Goal: Transaction & Acquisition: Book appointment/travel/reservation

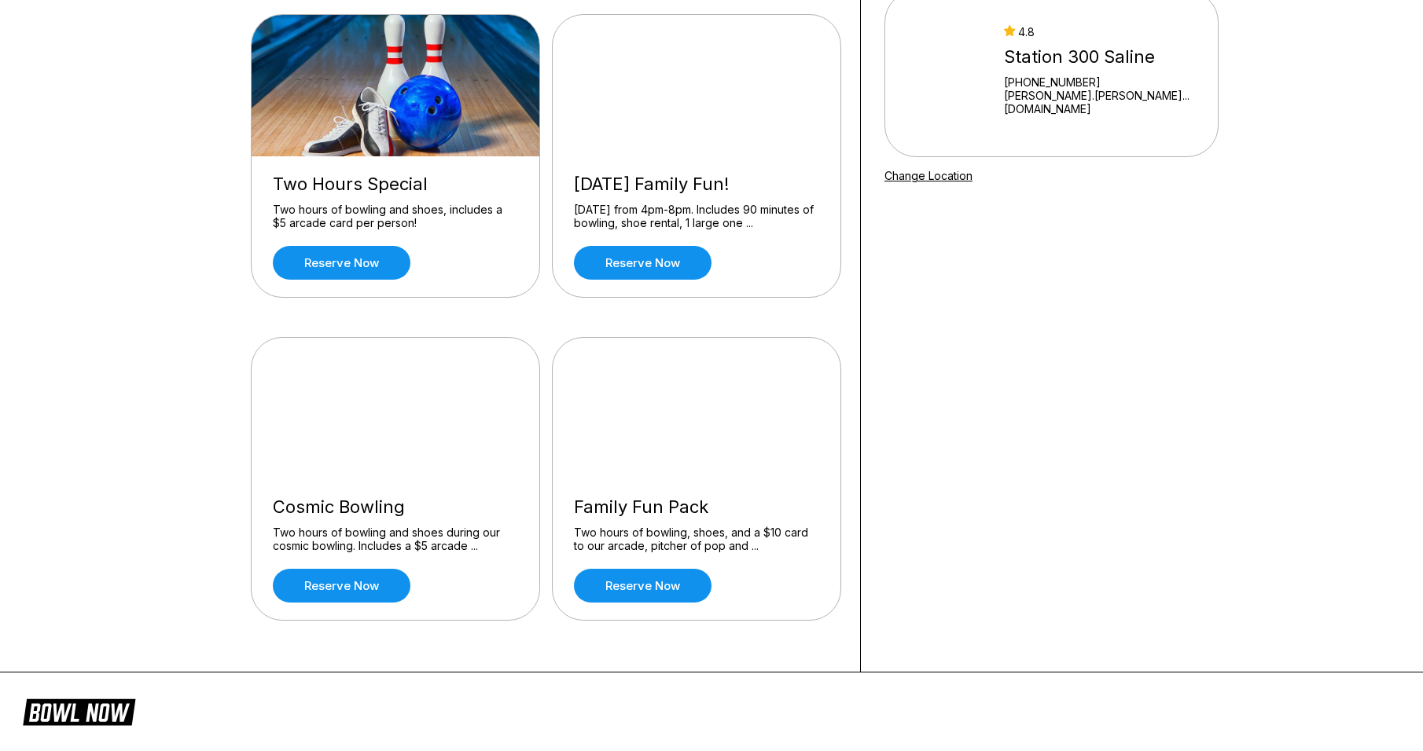
scroll to position [157, 0]
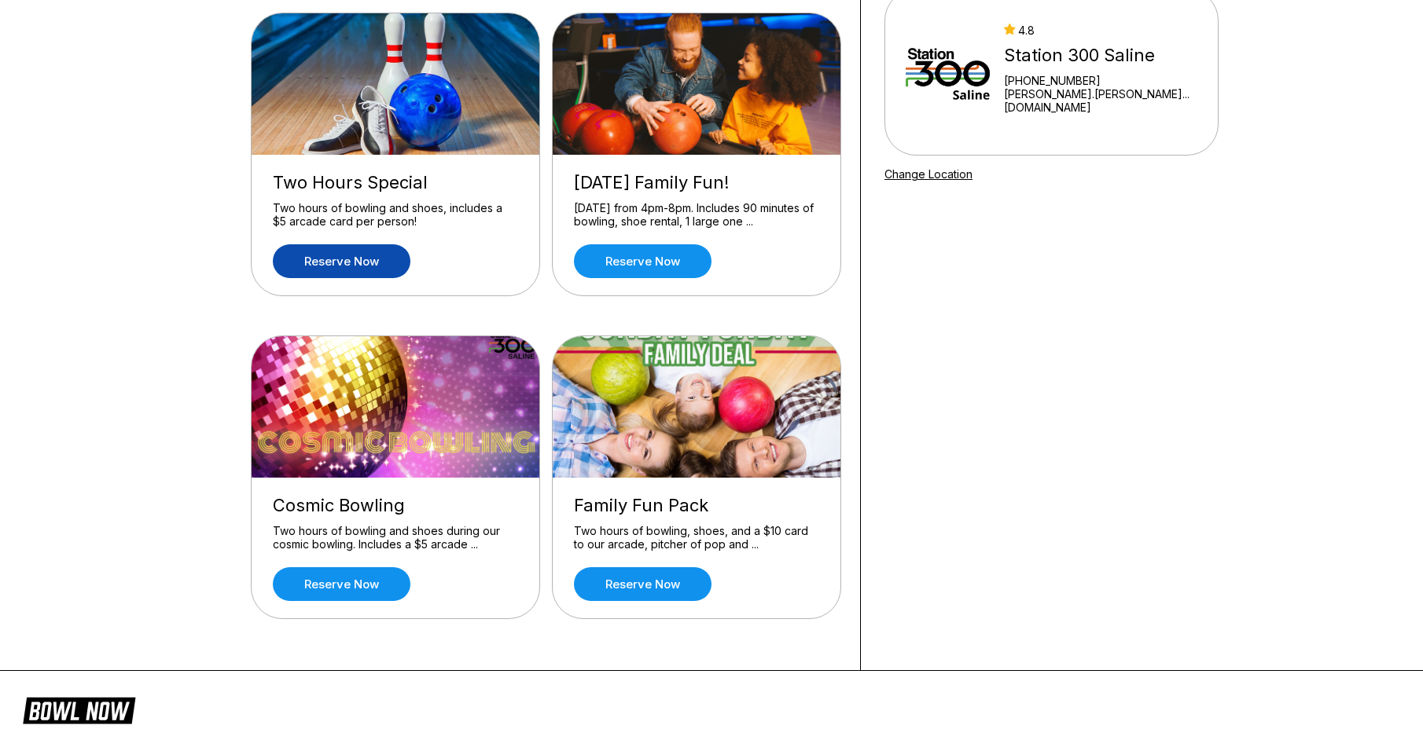
click at [343, 251] on link "Reserve now" at bounding box center [342, 261] width 138 height 34
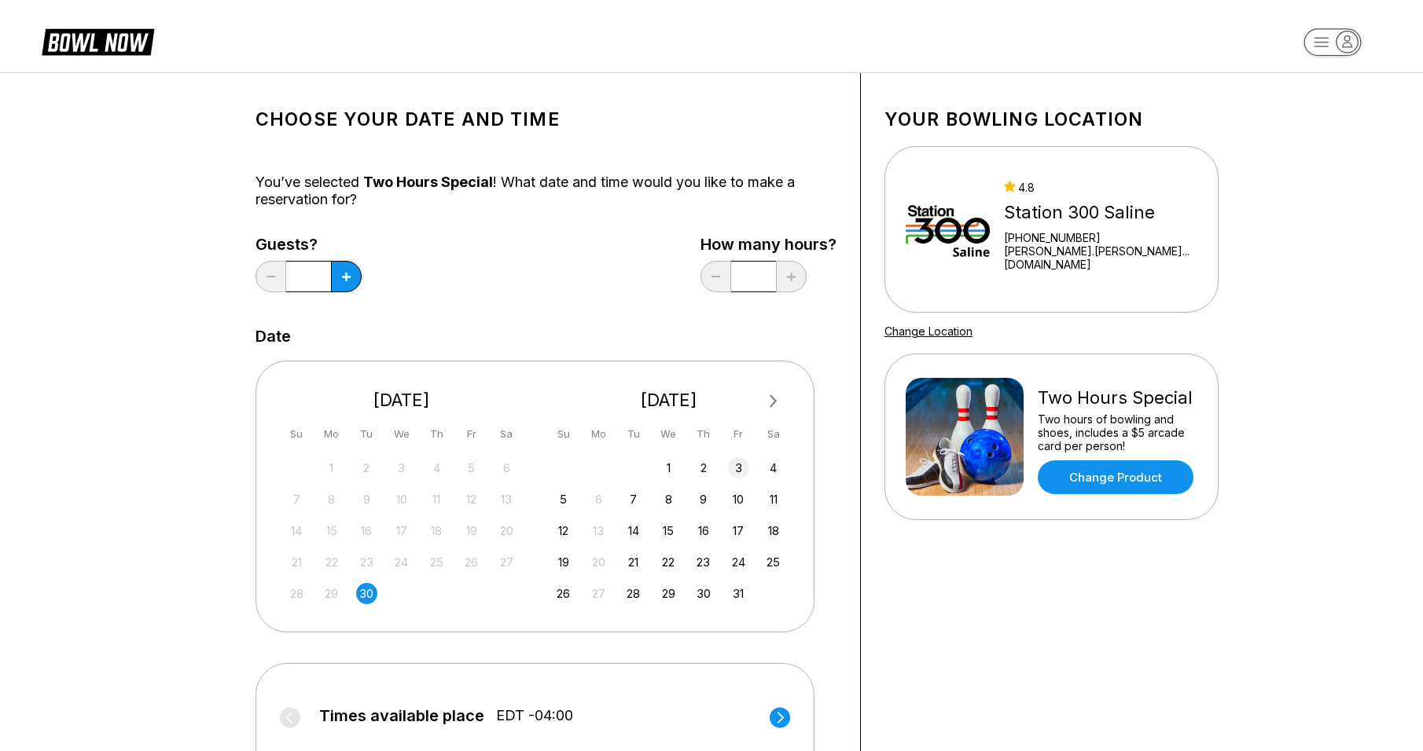
click at [736, 473] on div "3" at bounding box center [738, 467] width 21 height 21
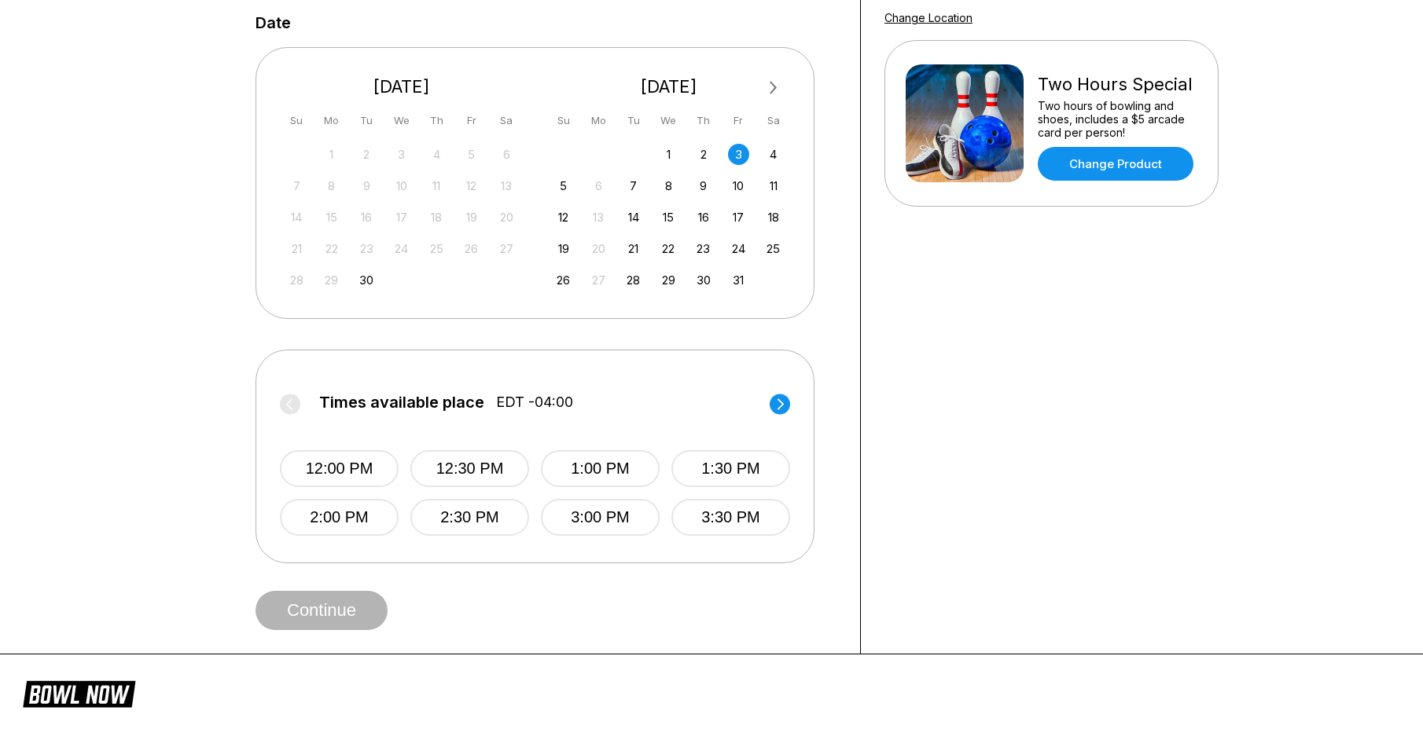
scroll to position [314, 0]
click at [781, 404] on circle at bounding box center [779, 403] width 20 height 20
click at [472, 469] on button "4:30 PM" at bounding box center [469, 468] width 119 height 37
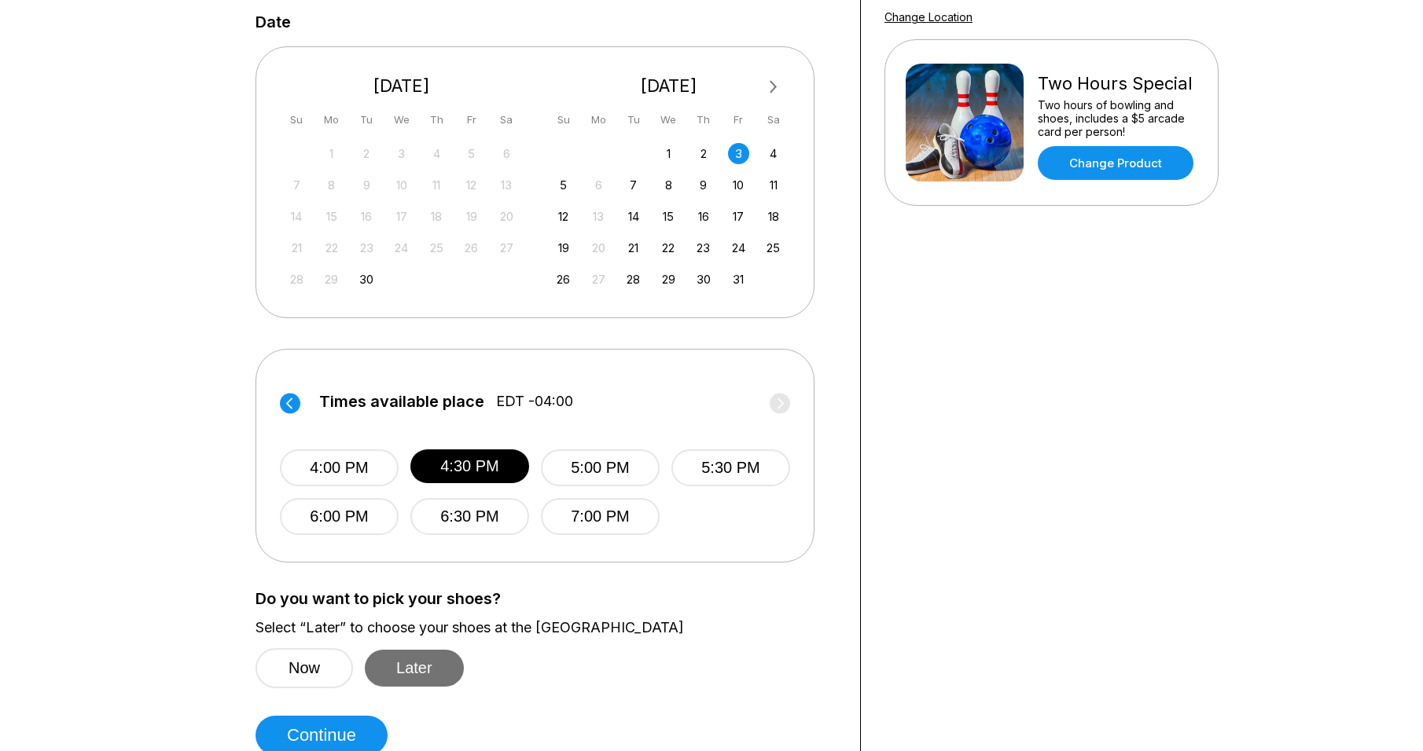
click at [421, 659] on button "Later" at bounding box center [414, 668] width 99 height 37
click at [420, 662] on button "Later" at bounding box center [414, 668] width 99 height 37
click at [331, 733] on button "Continue" at bounding box center [321, 735] width 132 height 39
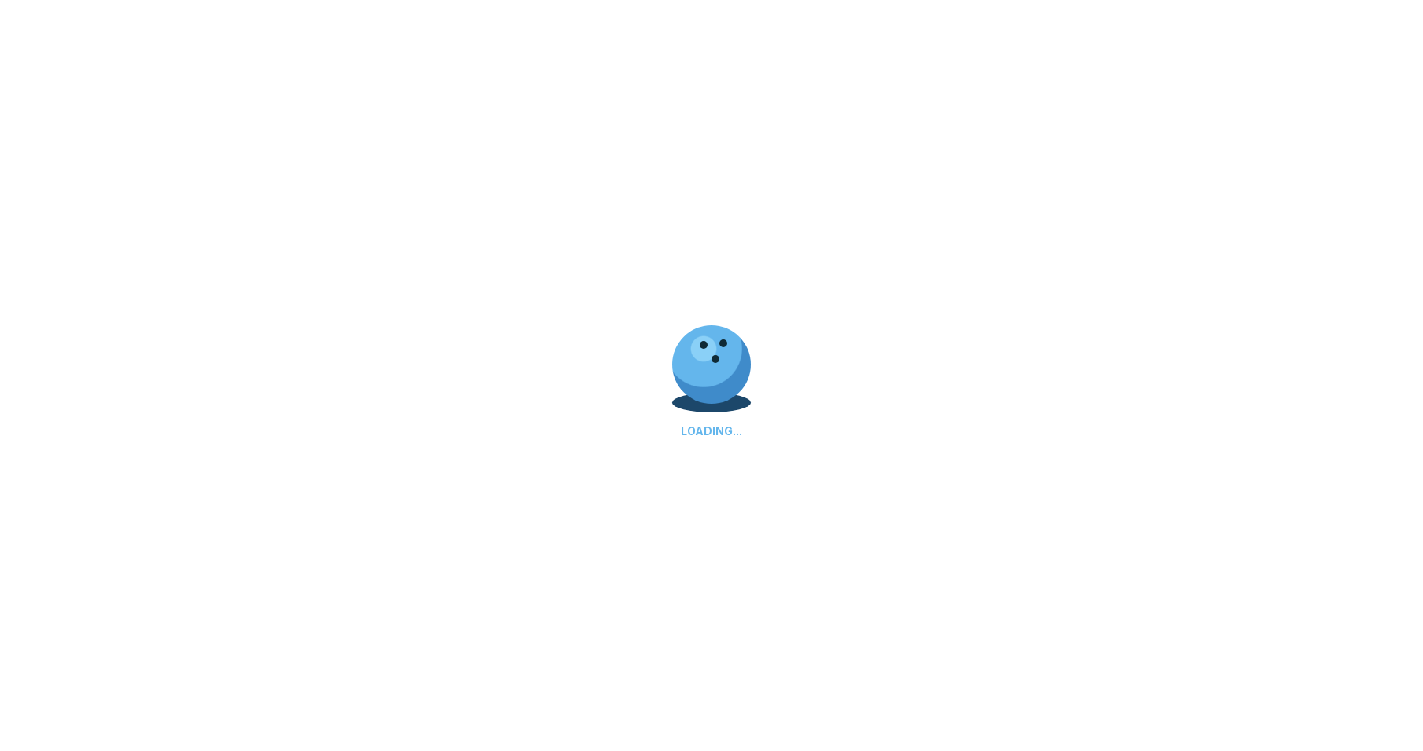
select select "**"
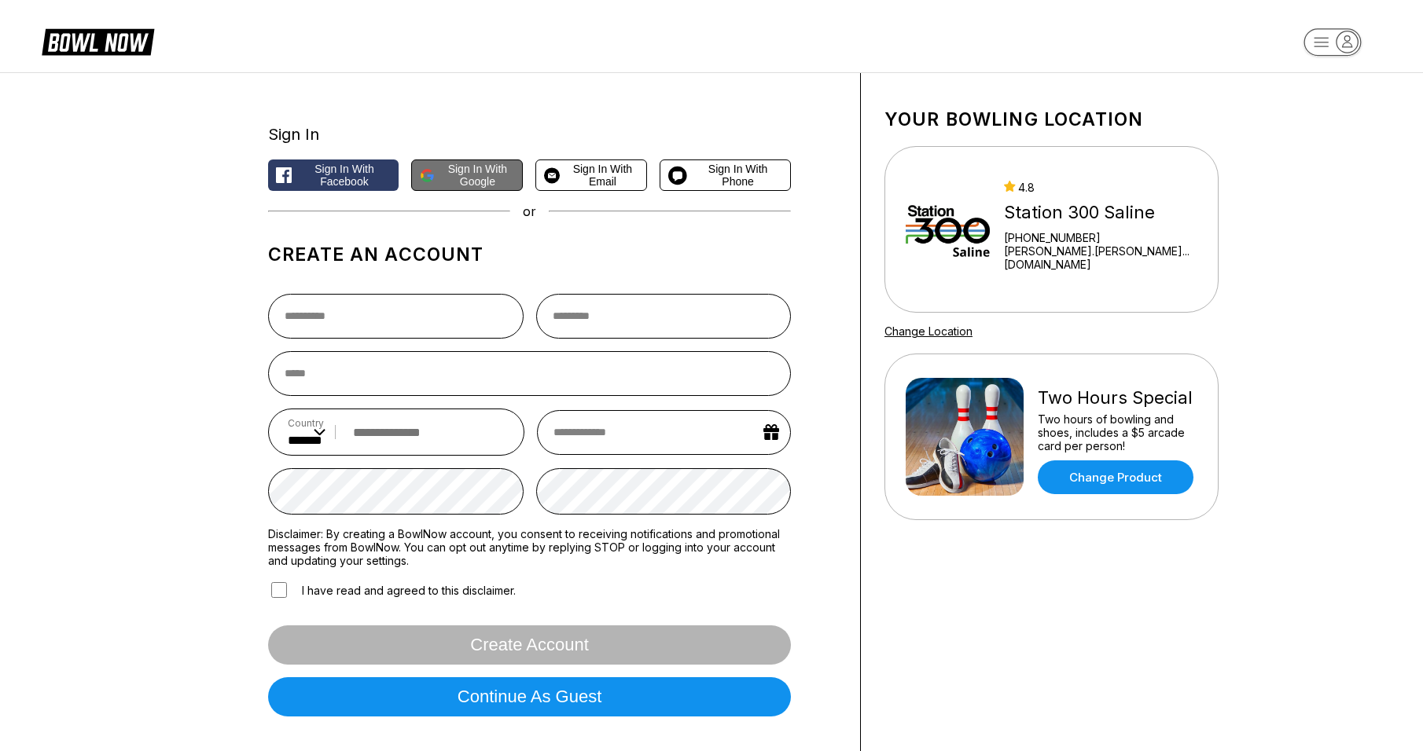
click at [481, 172] on span "Sign in with Google" at bounding box center [478, 175] width 74 height 25
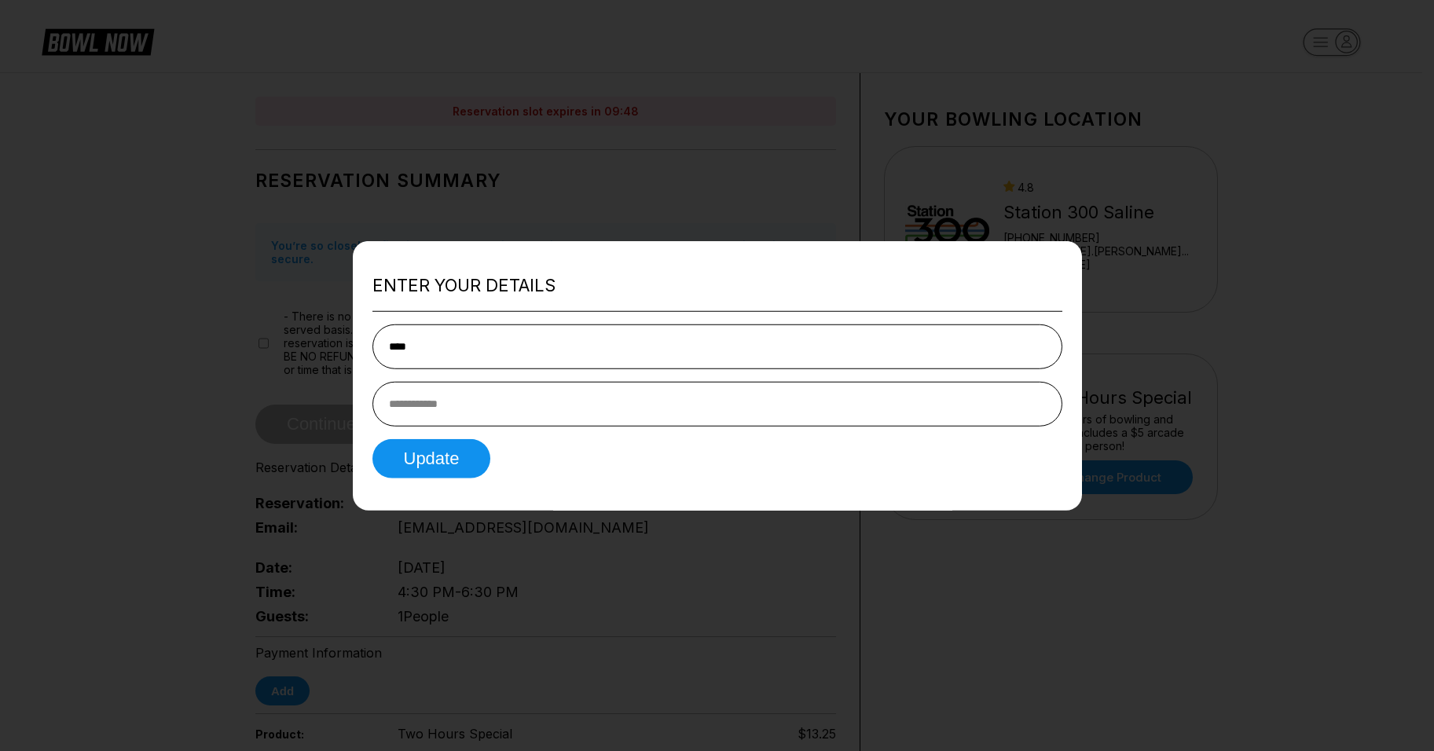
type input "****"
click at [418, 407] on input "tel" at bounding box center [718, 403] width 690 height 45
click at [429, 336] on input "****" at bounding box center [718, 346] width 690 height 45
click at [405, 412] on input "tel" at bounding box center [718, 403] width 690 height 45
type input "**********"
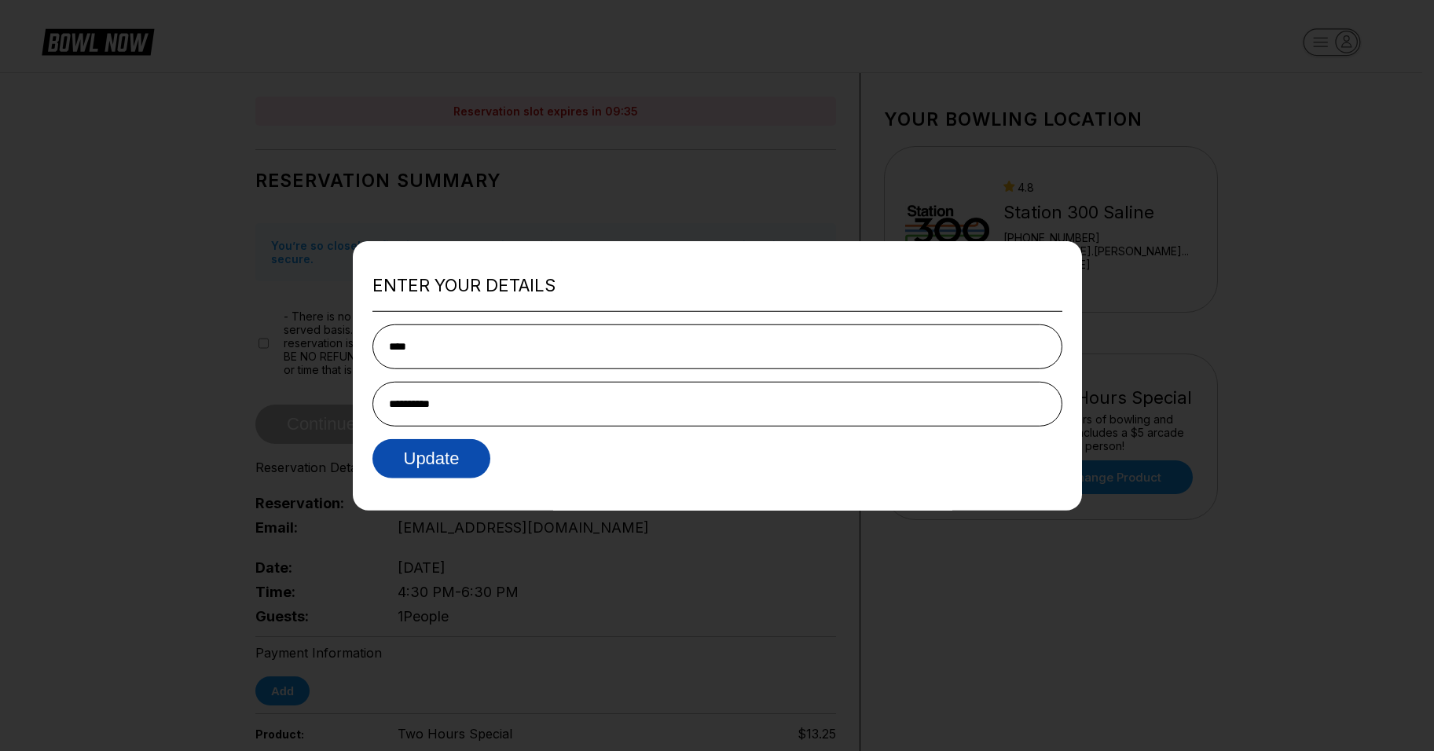
click at [421, 465] on button "Update" at bounding box center [432, 458] width 119 height 39
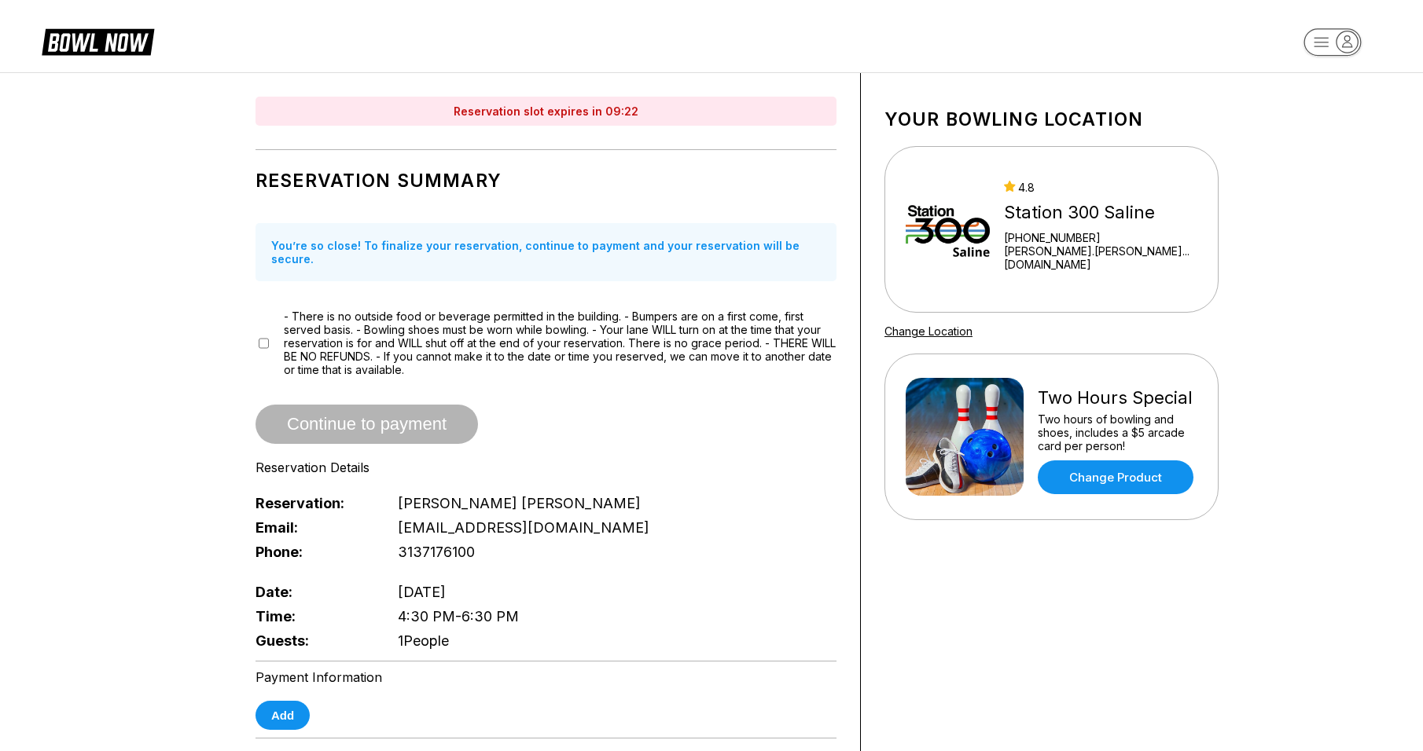
click at [435, 633] on span "1 People" at bounding box center [423, 641] width 51 height 17
click at [446, 633] on span "1 People" at bounding box center [423, 641] width 51 height 17
drag, startPoint x: 420, startPoint y: 626, endPoint x: 391, endPoint y: 622, distance: 29.3
click at [413, 633] on span "1 People" at bounding box center [423, 641] width 51 height 17
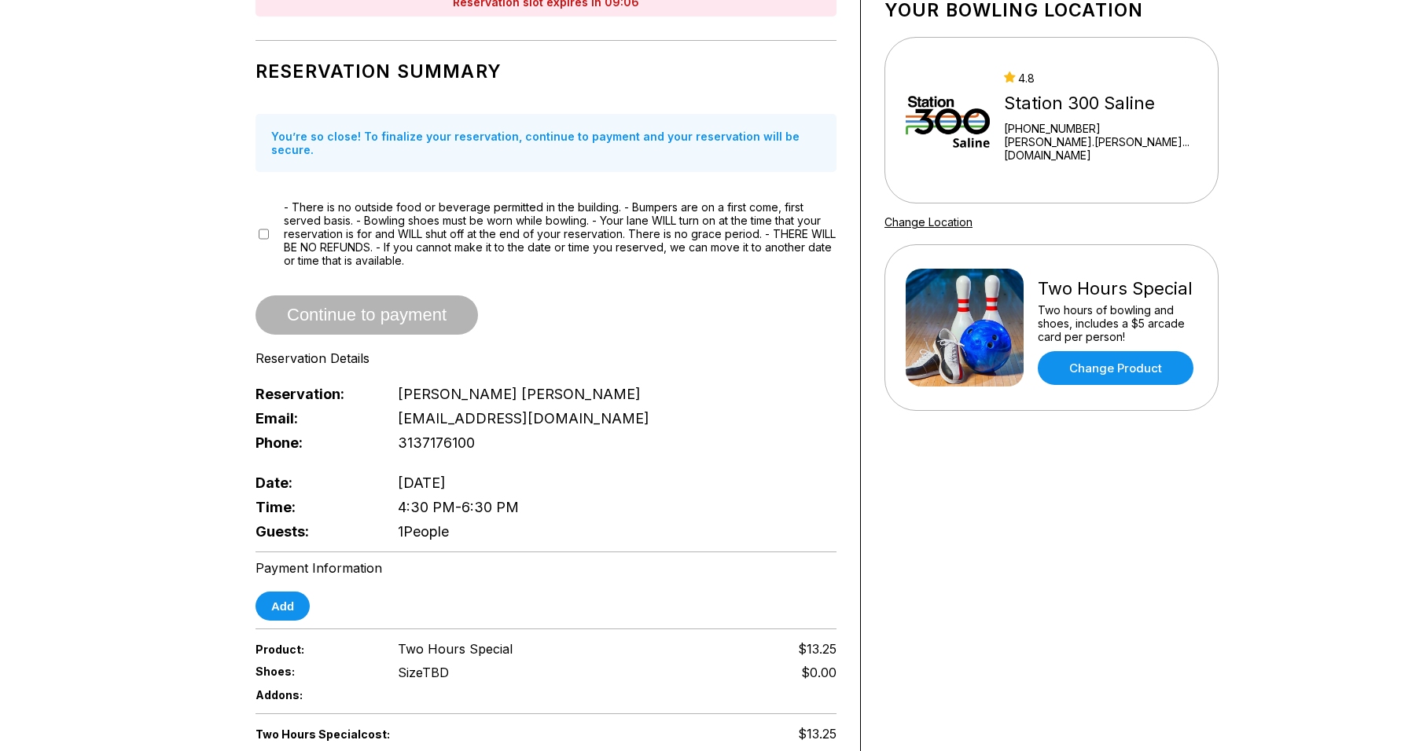
scroll to position [79, 0]
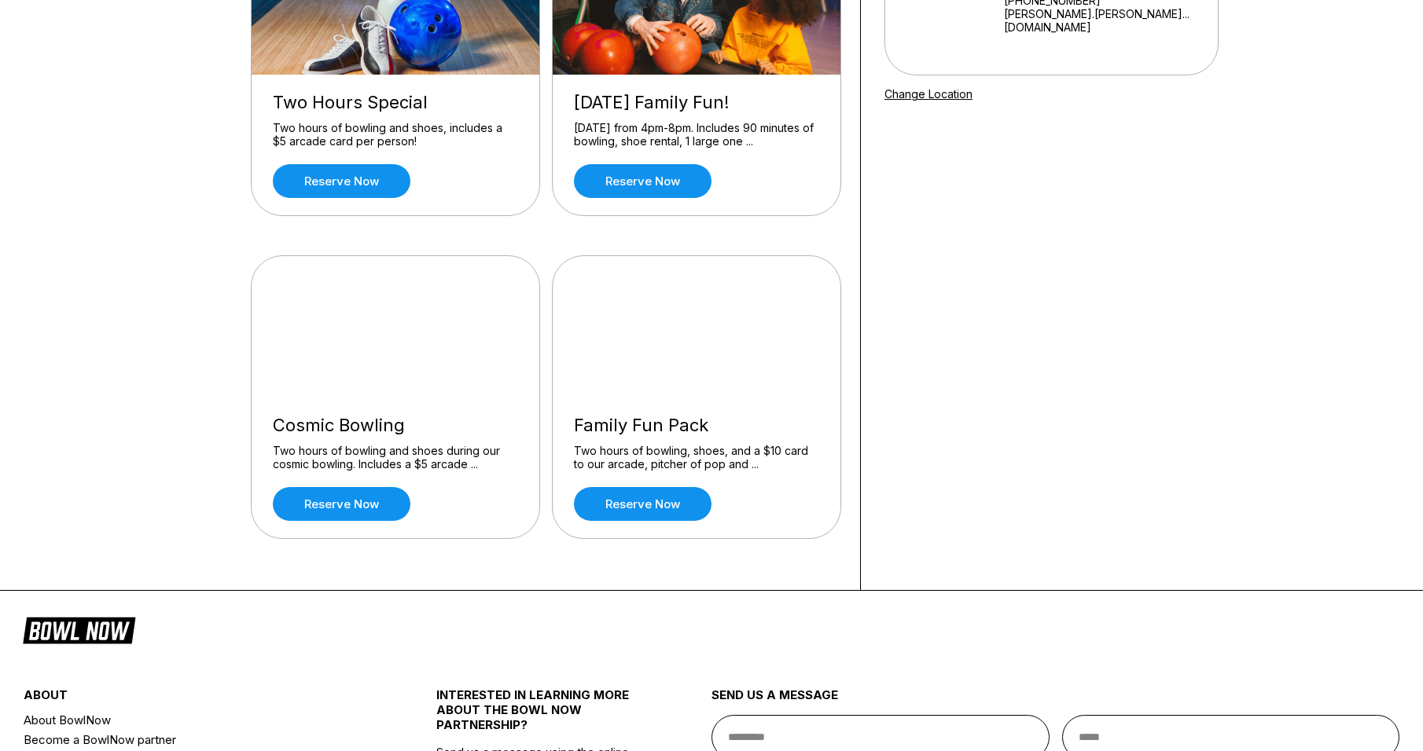
scroll to position [160, 0]
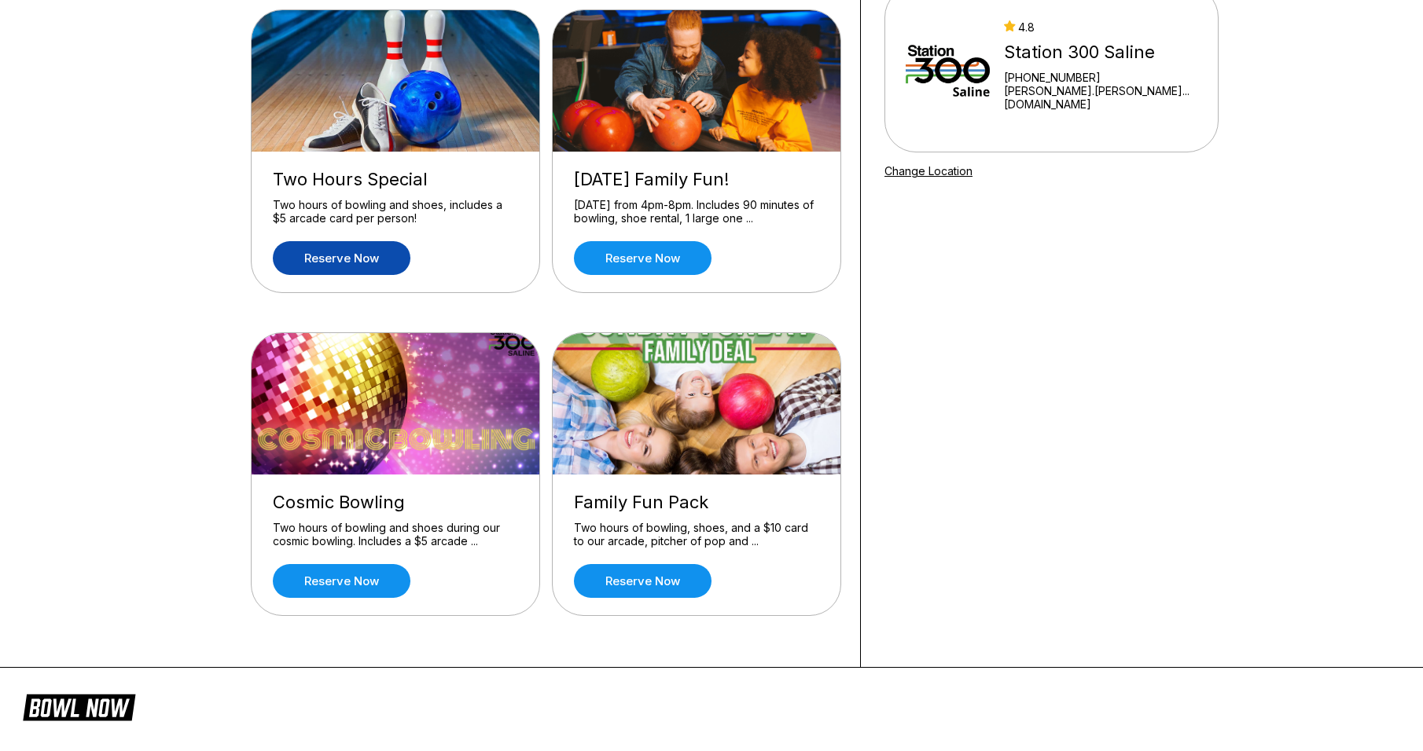
click at [348, 258] on link "Reserve now" at bounding box center [342, 258] width 138 height 34
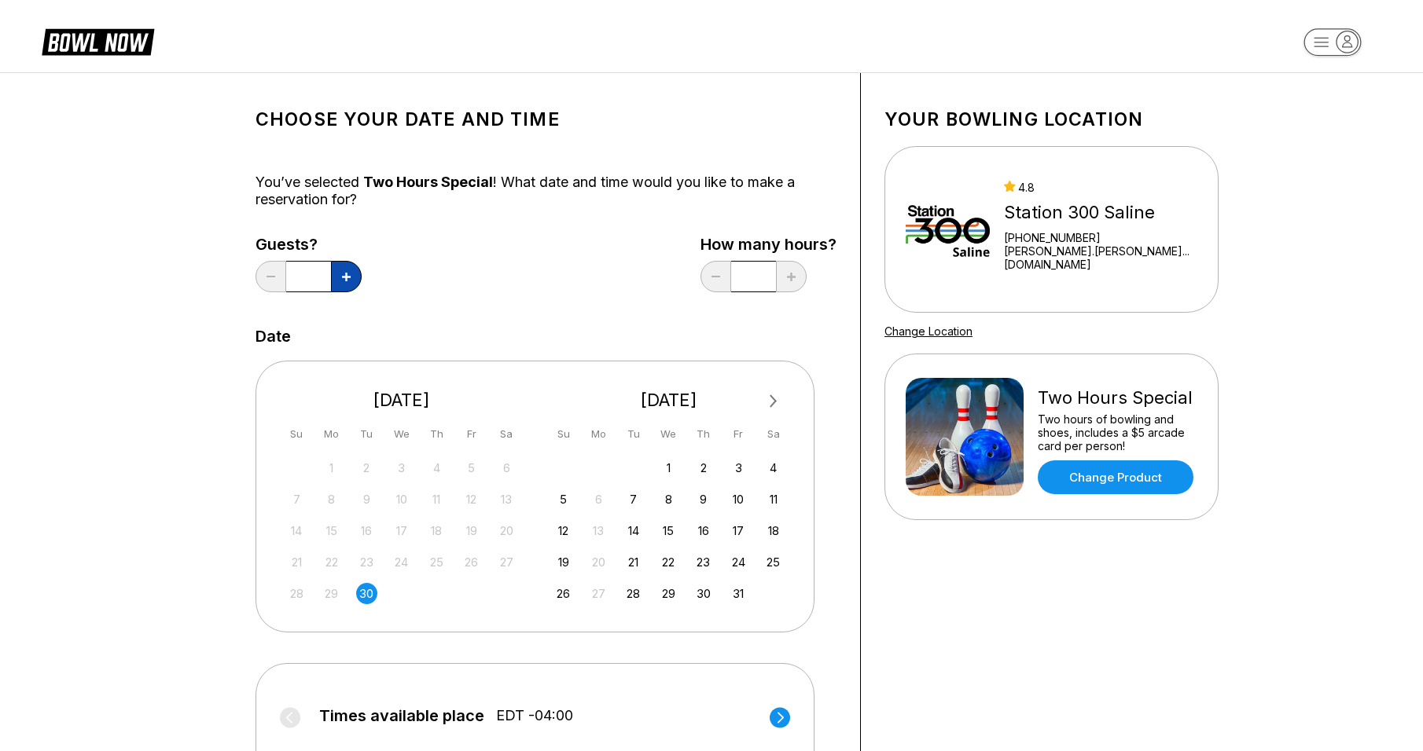
click at [350, 278] on icon at bounding box center [346, 277] width 9 height 9
type input "*"
click at [735, 469] on div "3" at bounding box center [738, 467] width 21 height 21
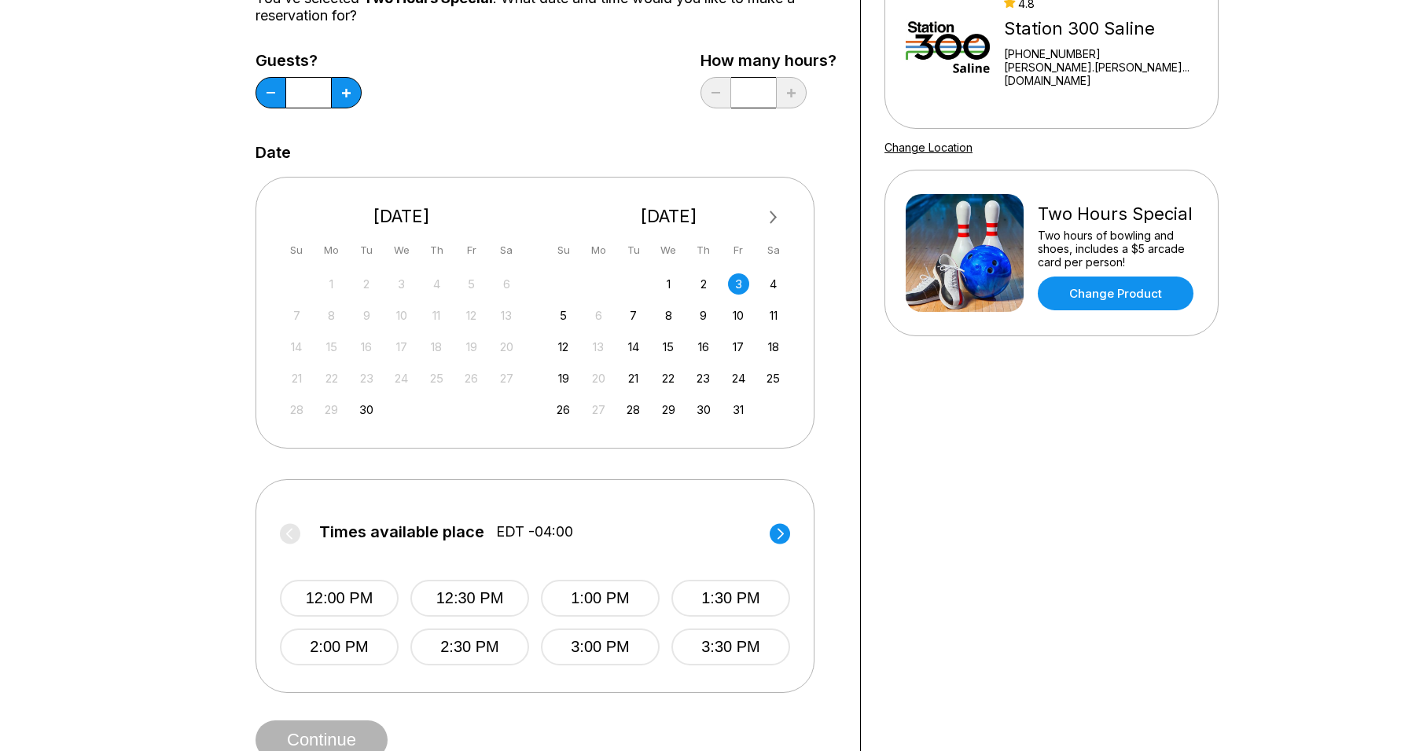
scroll to position [236, 0]
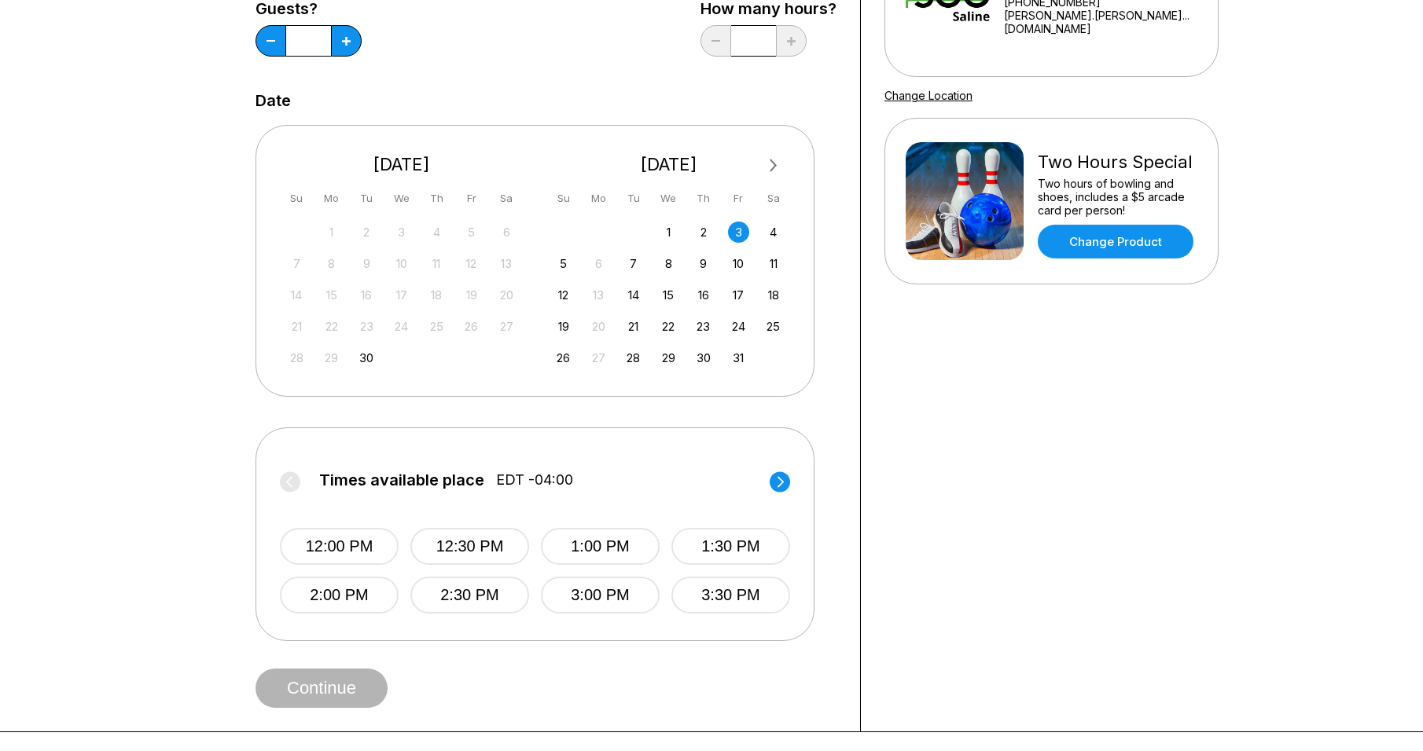
click at [776, 483] on circle at bounding box center [779, 482] width 20 height 20
click at [572, 550] on button "5:00 PM" at bounding box center [600, 546] width 119 height 37
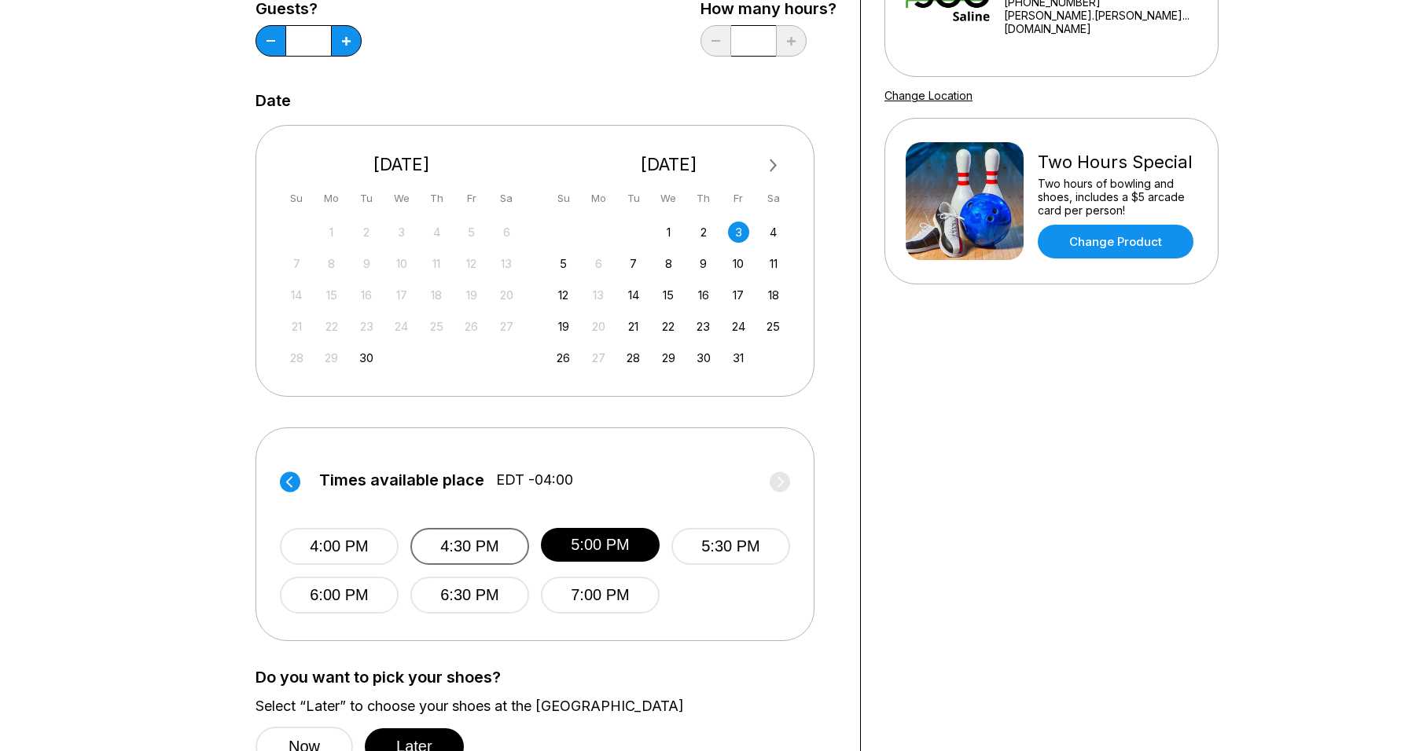
click at [476, 543] on button "4:30 PM" at bounding box center [469, 546] width 119 height 37
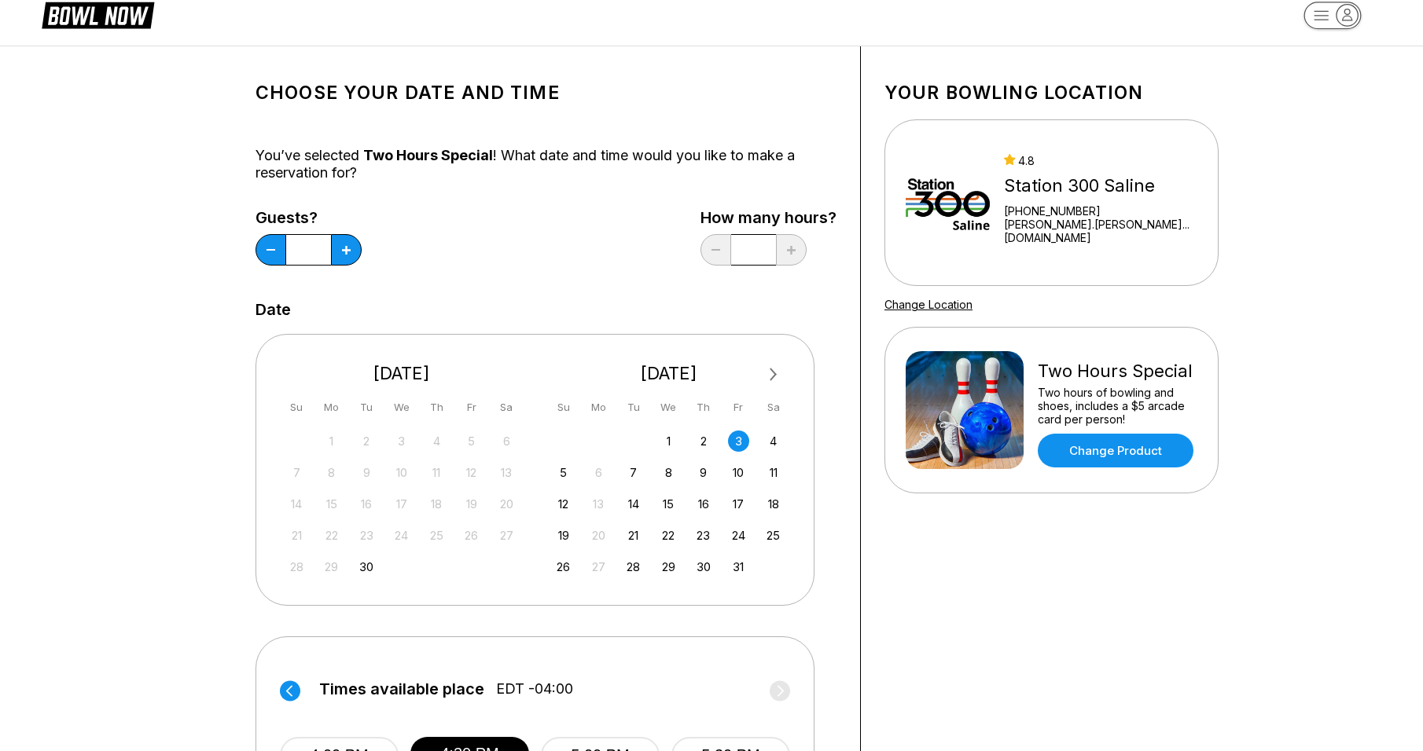
scroll to position [0, 0]
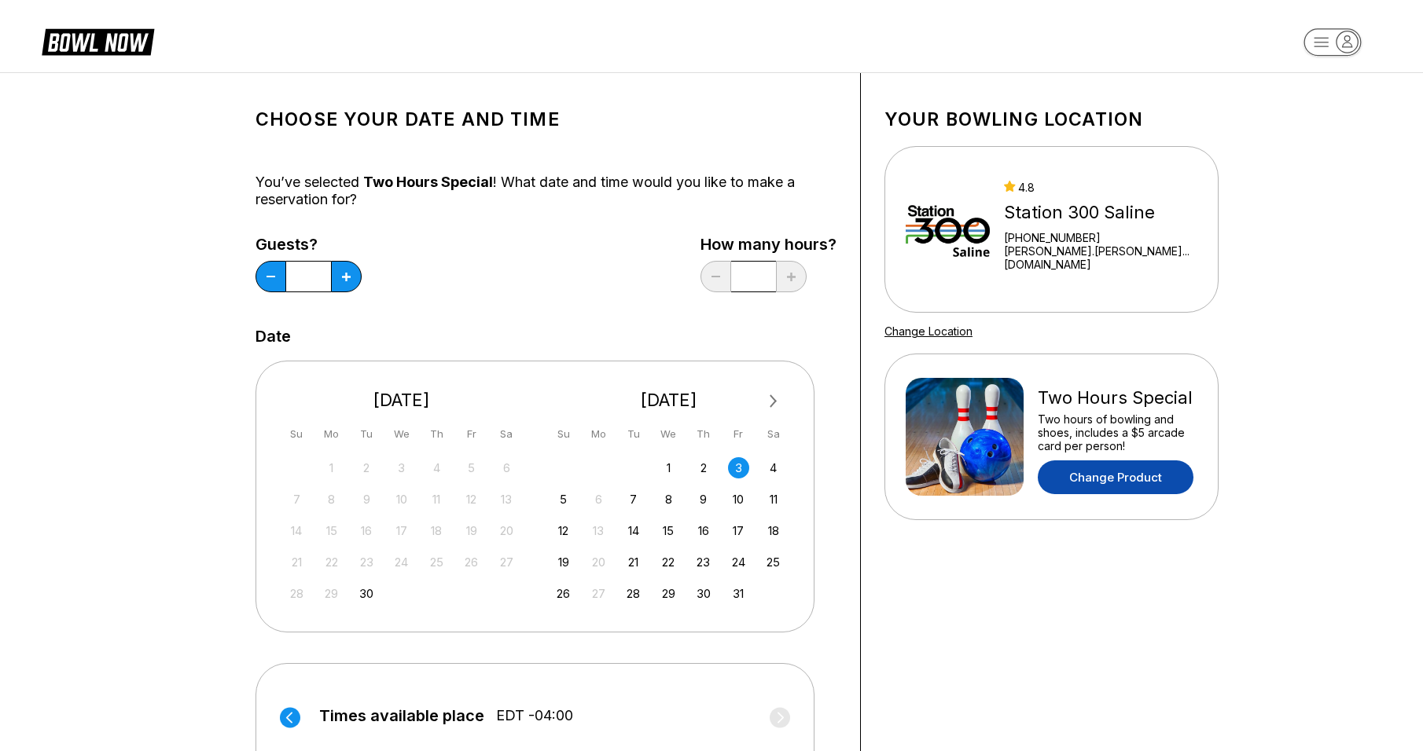
click at [1111, 476] on link "Change Product" at bounding box center [1115, 478] width 156 height 34
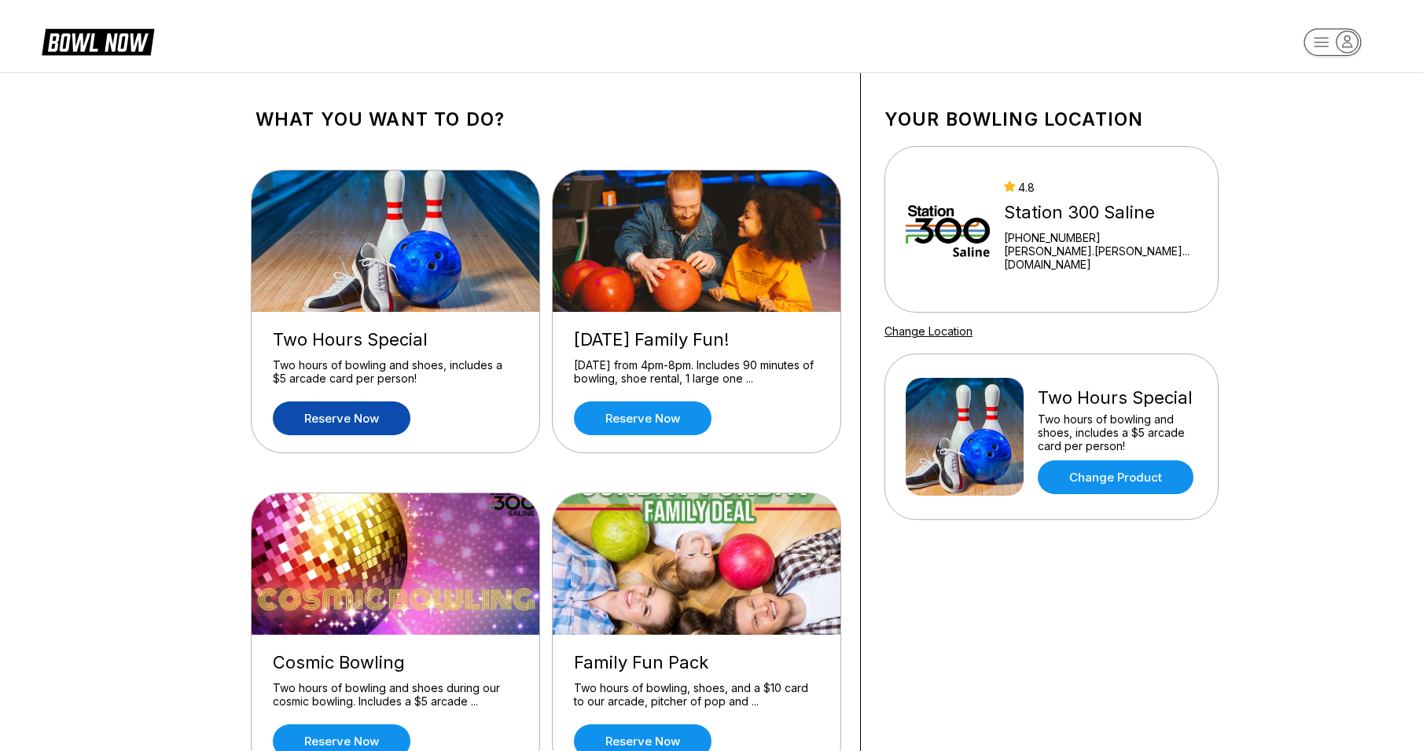
click at [365, 423] on link "Reserve now" at bounding box center [342, 419] width 138 height 34
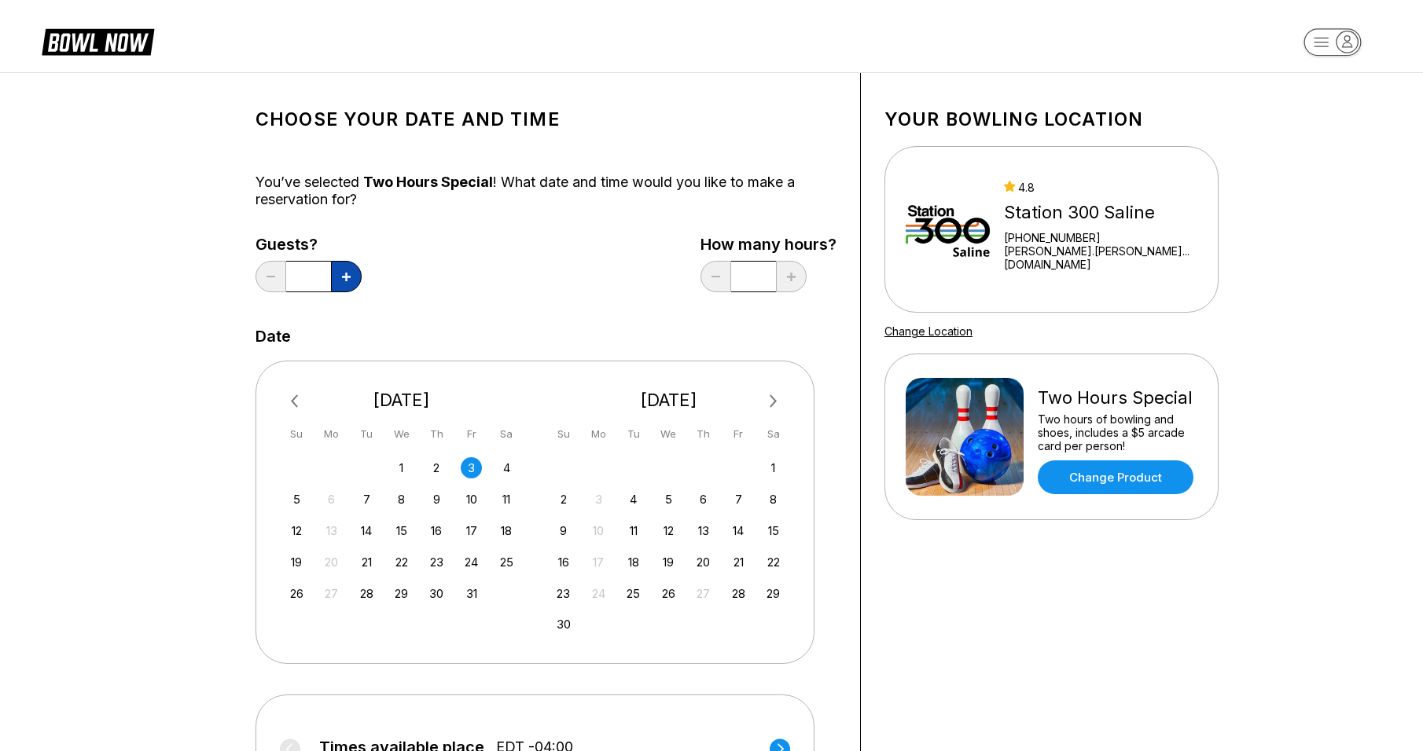
click at [346, 277] on icon at bounding box center [346, 277] width 9 height 9
type input "*"
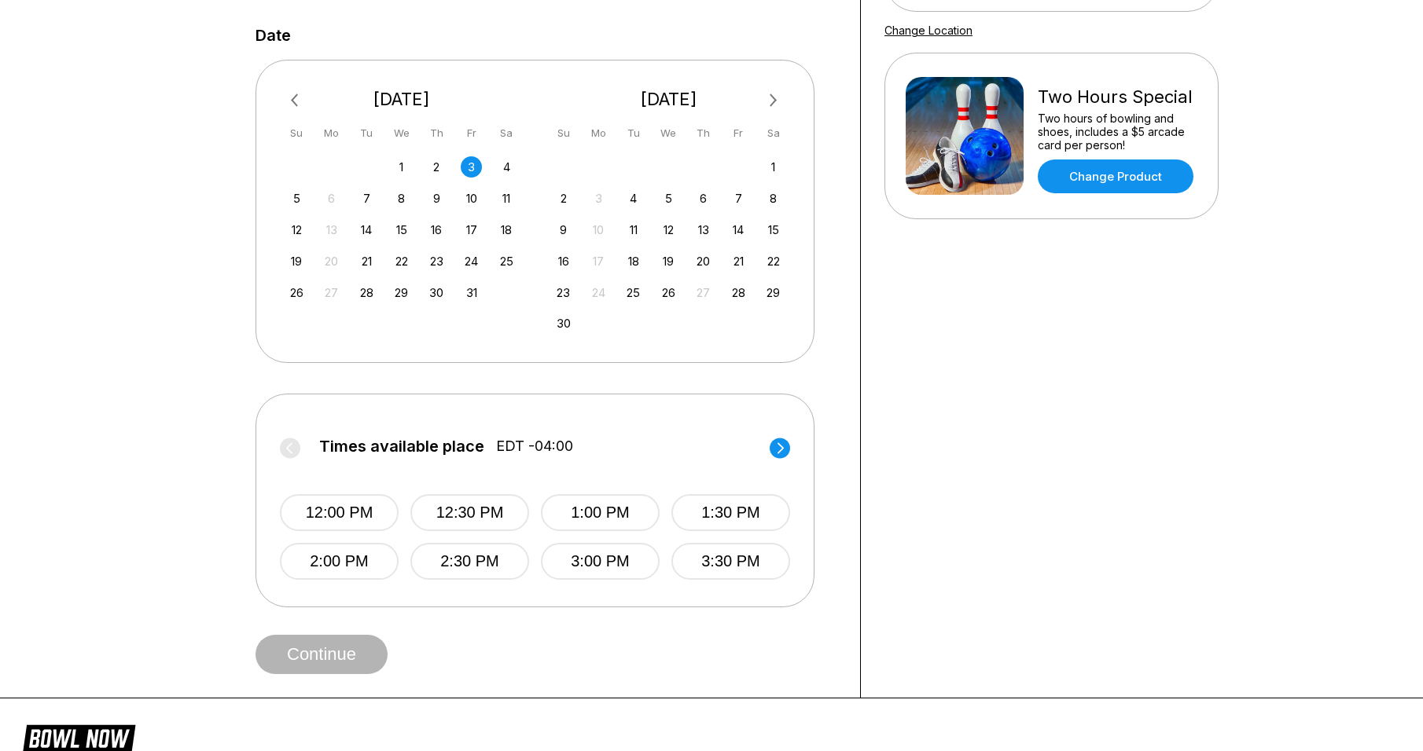
scroll to position [314, 0]
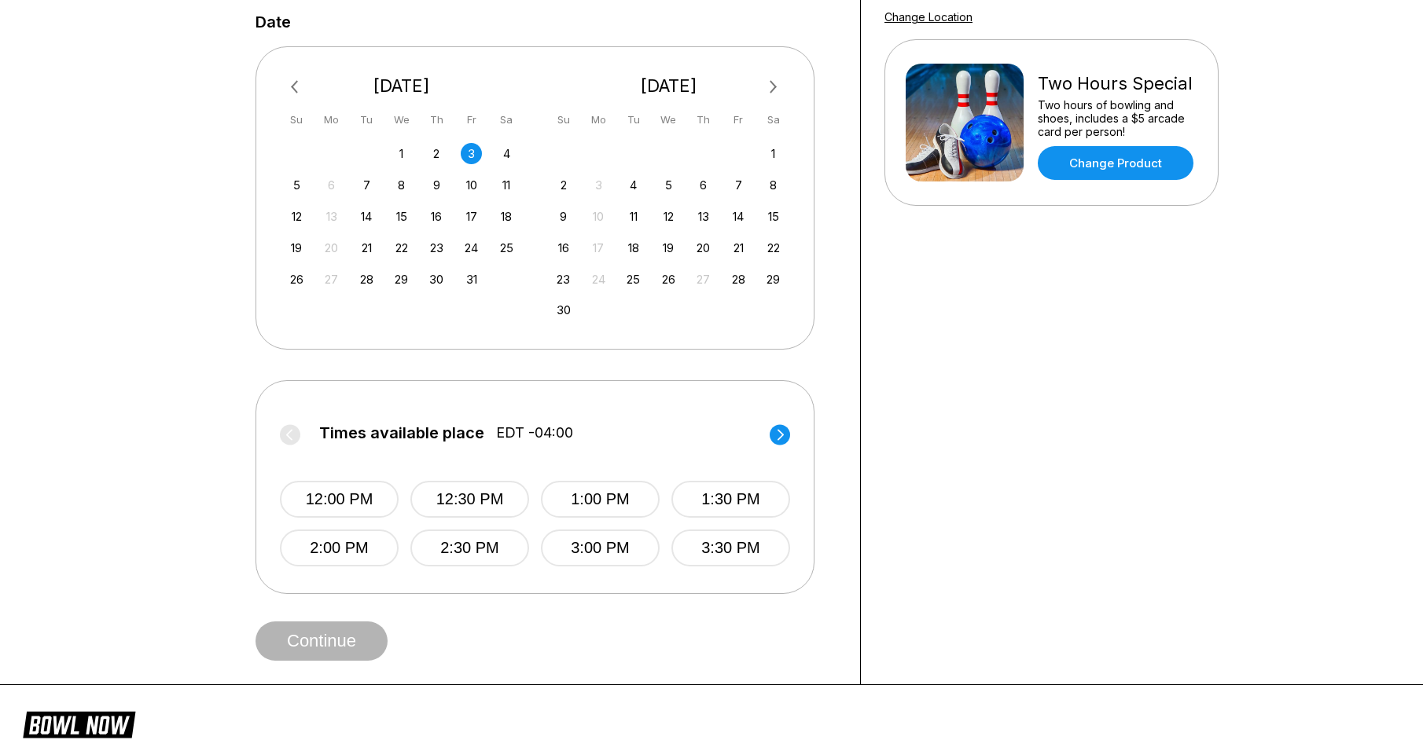
click at [775, 438] on circle at bounding box center [779, 434] width 20 height 20
click at [461, 501] on button "4:30 PM" at bounding box center [469, 499] width 119 height 37
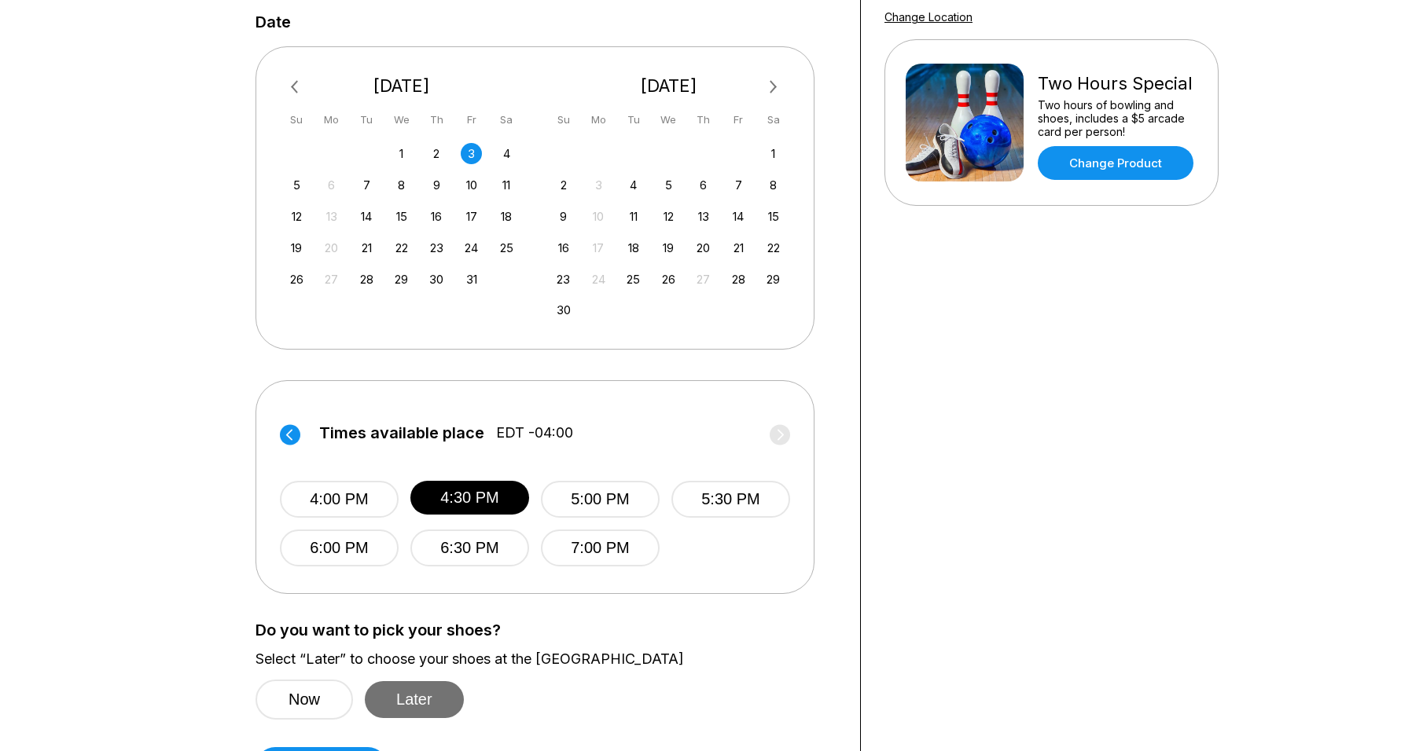
click at [422, 703] on button "Later" at bounding box center [414, 699] width 99 height 37
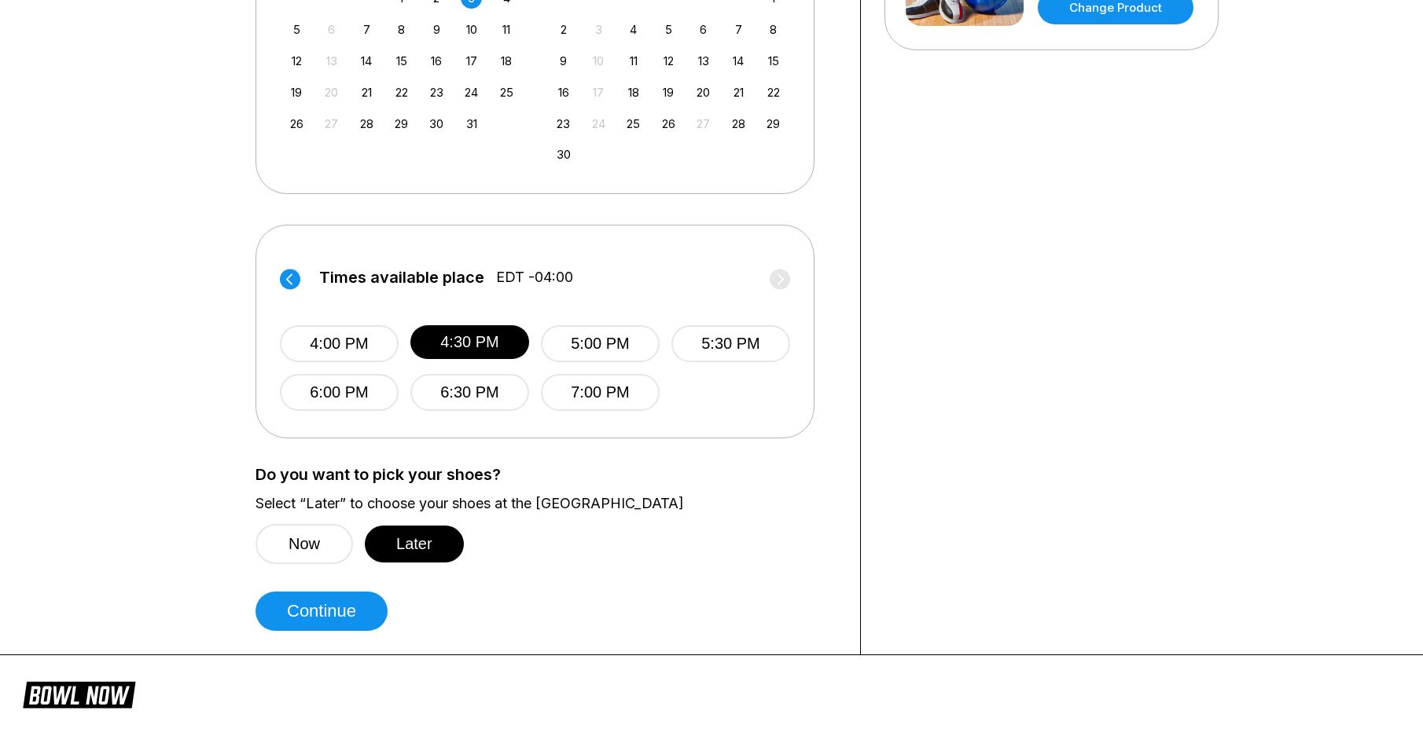
scroll to position [472, 0]
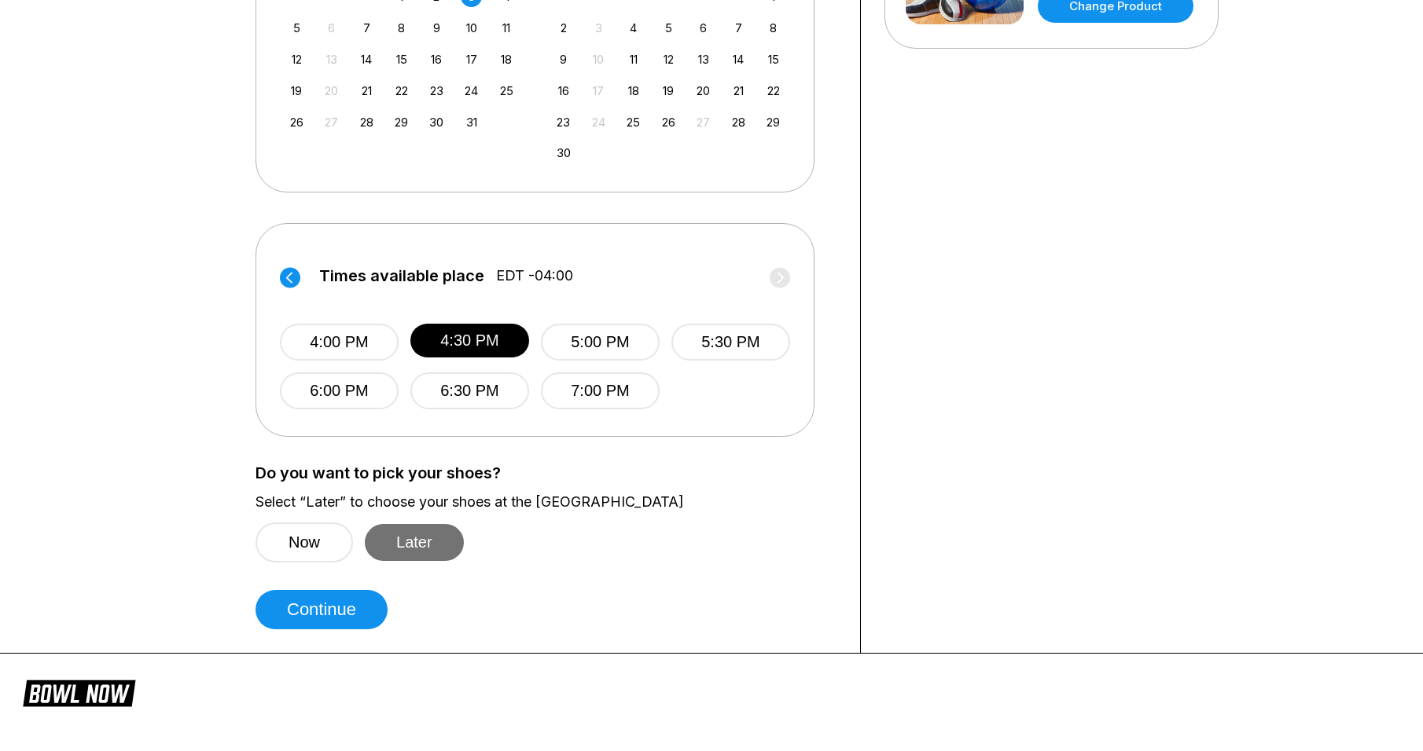
click at [434, 542] on button "Later" at bounding box center [414, 542] width 99 height 37
click at [349, 612] on button "Continue" at bounding box center [321, 609] width 132 height 39
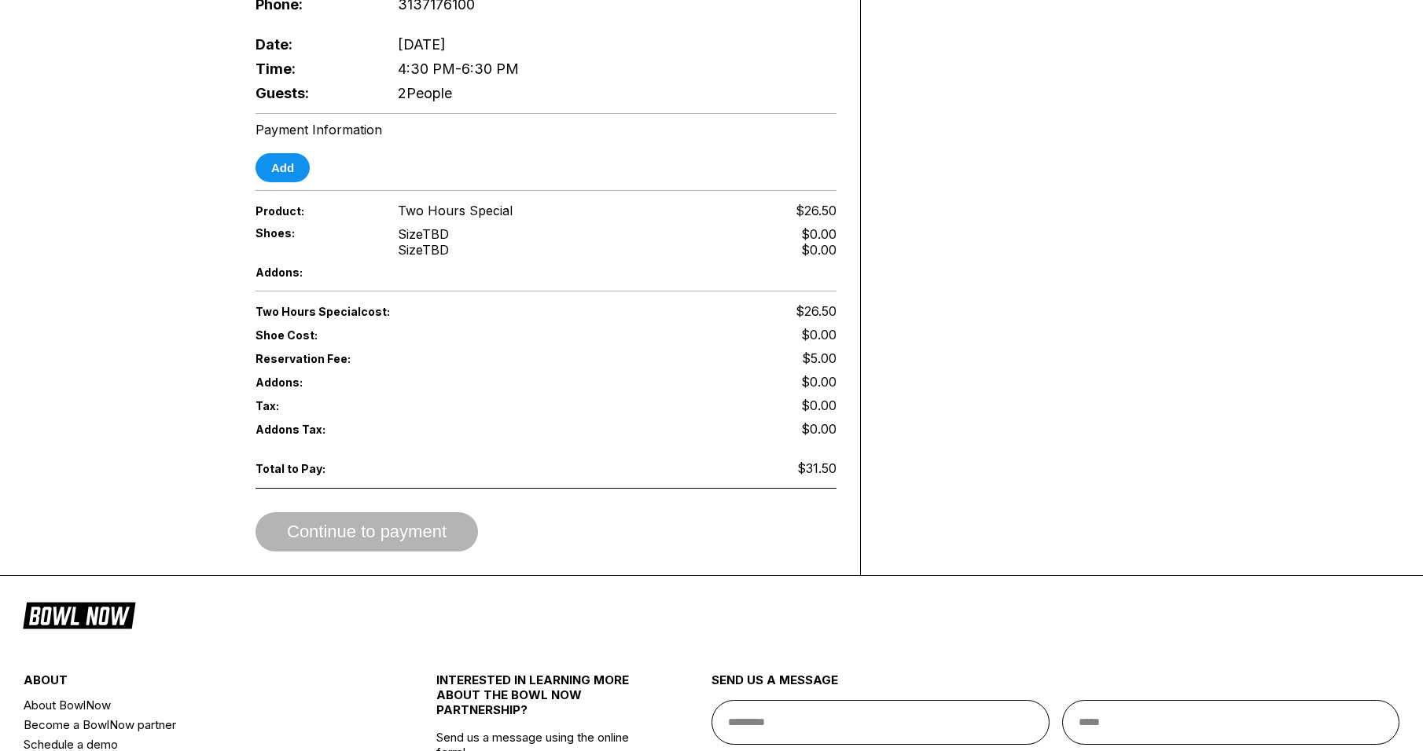
scroll to position [550, 0]
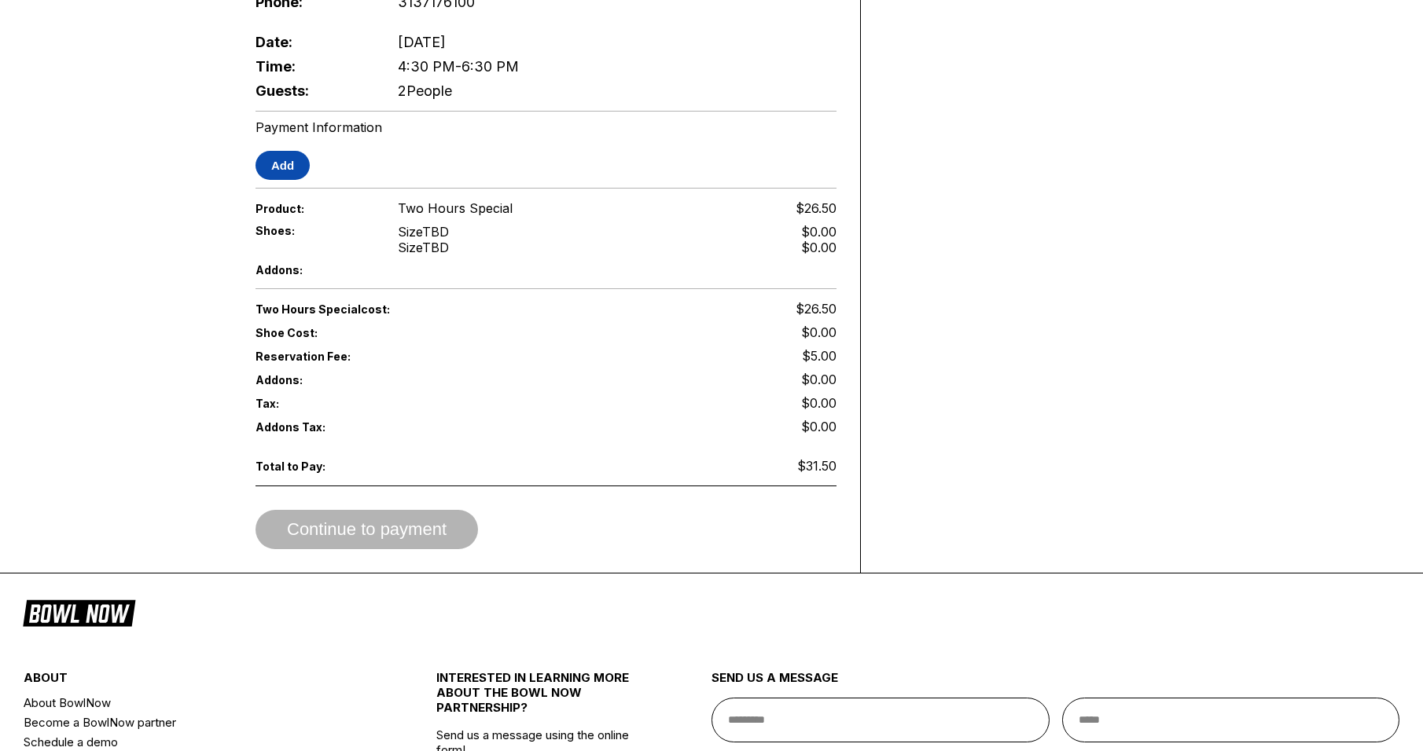
click at [267, 154] on button "Add" at bounding box center [282, 165] width 54 height 29
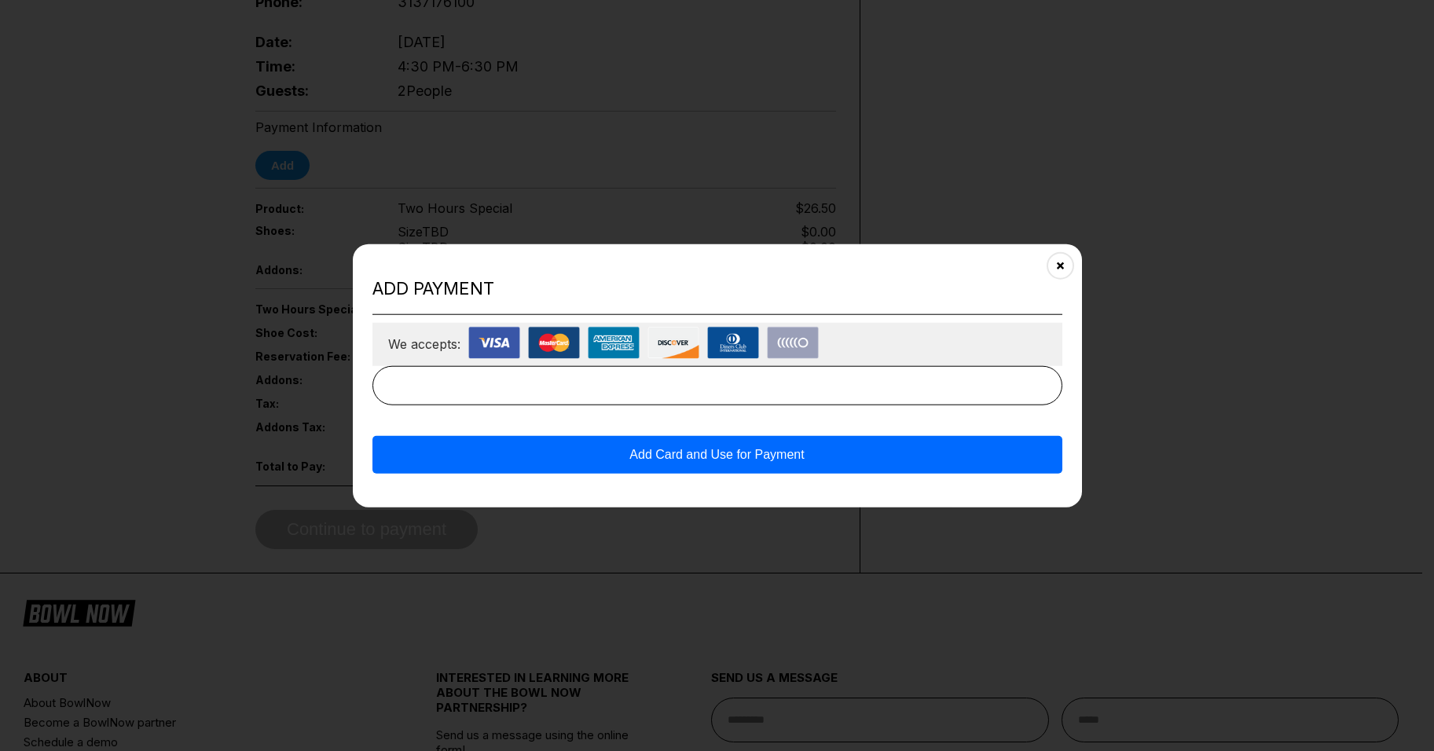
click at [480, 343] on img at bounding box center [494, 342] width 52 height 32
click at [744, 454] on button "Add Card and Use for Payment" at bounding box center [718, 454] width 690 height 38
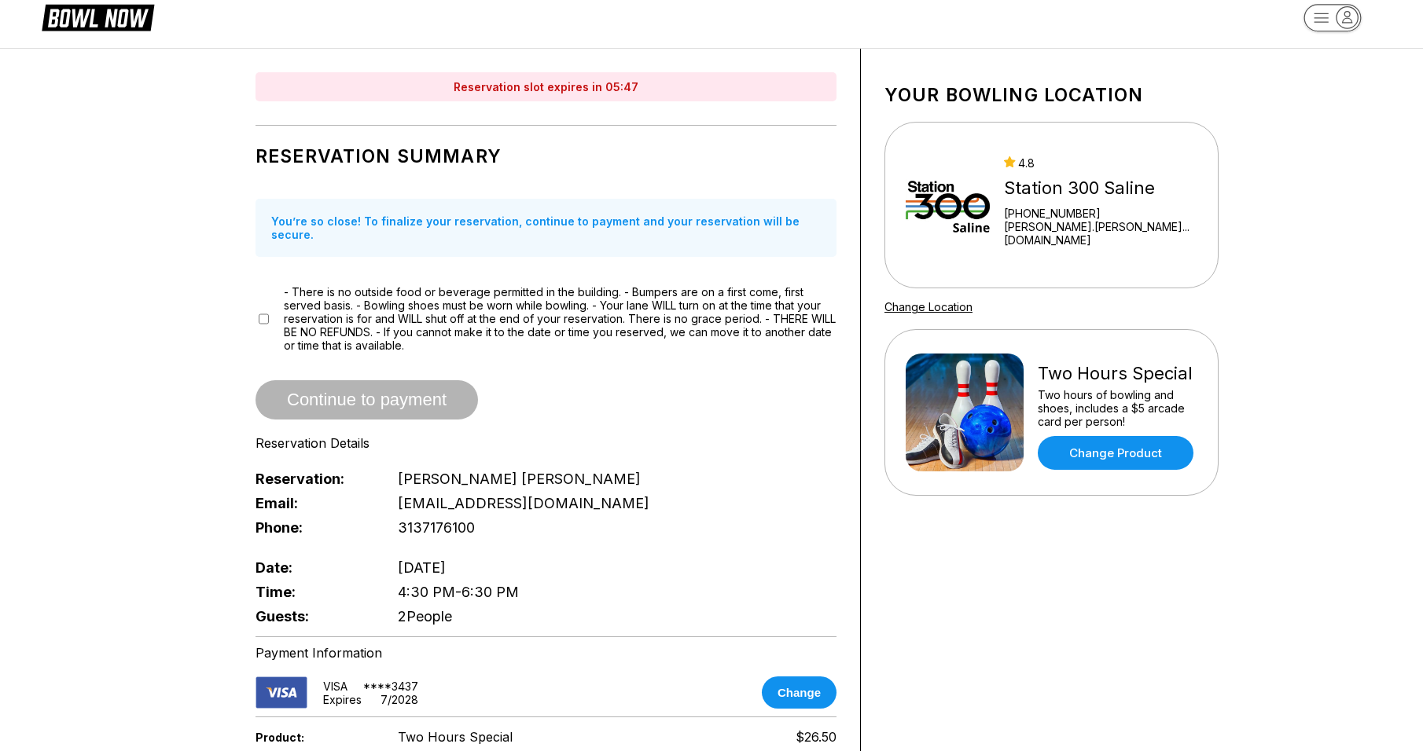
scroll to position [0, 0]
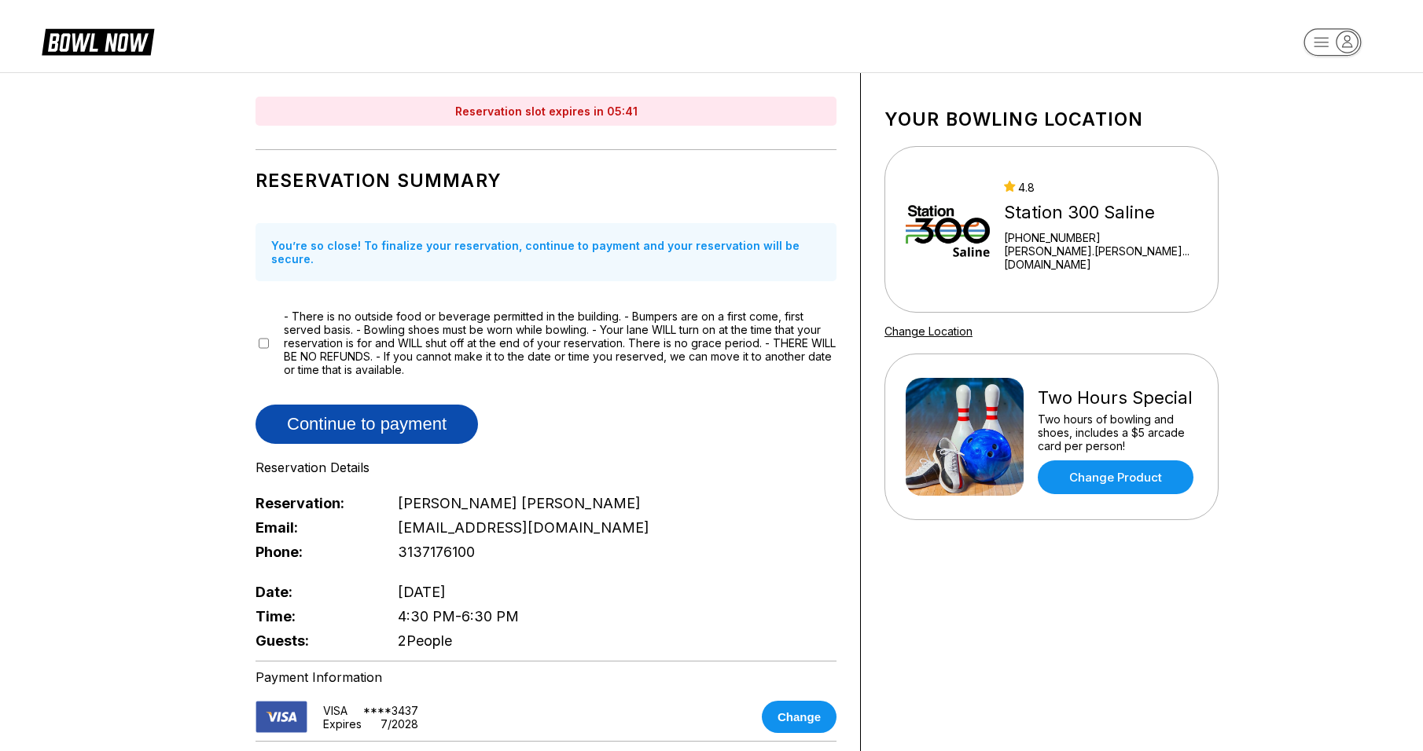
click at [354, 417] on button "Continue to payment" at bounding box center [366, 424] width 222 height 39
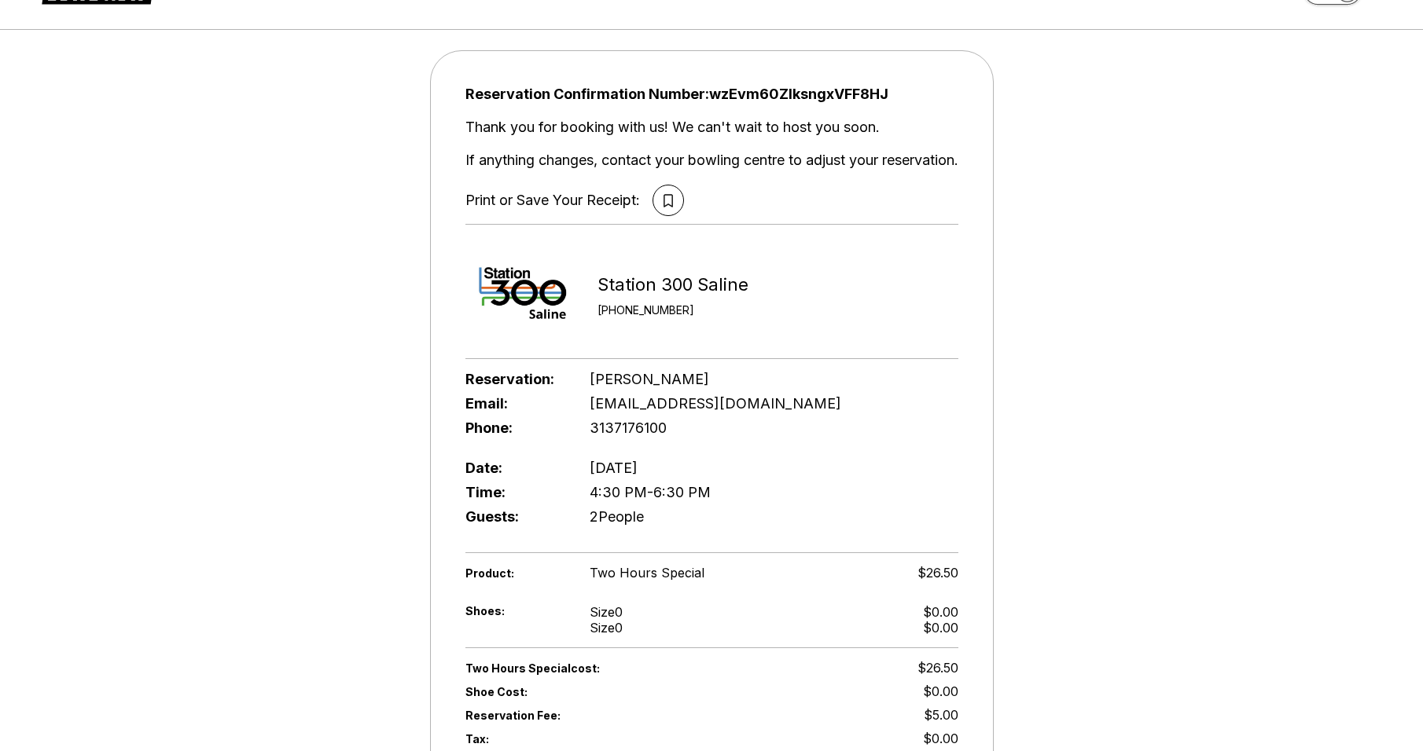
scroll to position [79, 0]
